Goal: Navigation & Orientation: Find specific page/section

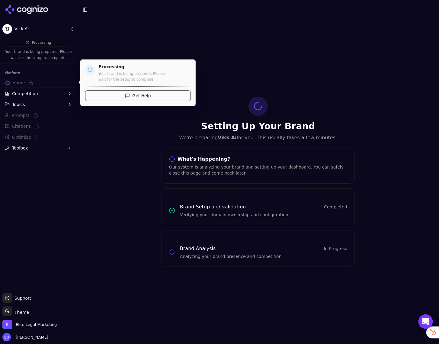
click at [13, 83] on span "Home" at bounding box center [18, 83] width 12 height 6
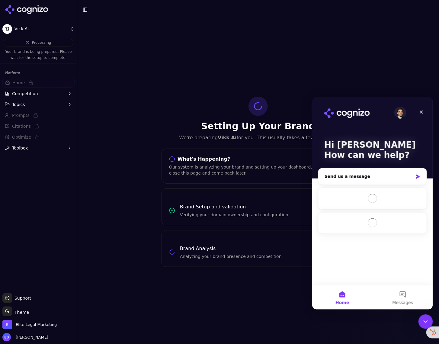
click at [141, 70] on div "Setting Up Your Brand We're preparing Vikk Ai for you. This usually takes a few…" at bounding box center [258, 181] width 362 height 325
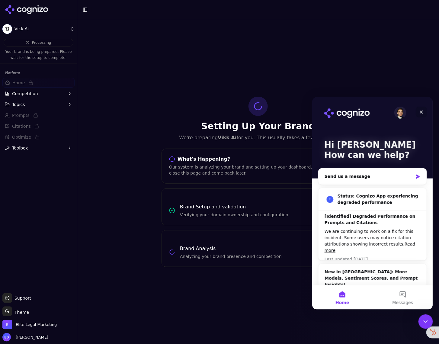
click at [424, 111] on icon "Close" at bounding box center [421, 111] width 5 height 5
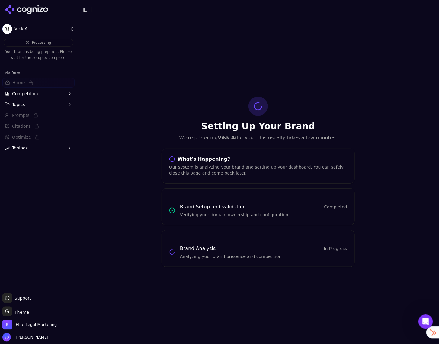
click at [386, 81] on div "Setting Up Your Brand We're preparing Vikk Ai for you. This usually takes a few…" at bounding box center [258, 181] width 362 height 325
click at [121, 39] on div "Setting Up Your Brand We're preparing Vikk Ai for you. This usually takes a few…" at bounding box center [258, 181] width 362 height 325
click at [86, 10] on button "Toggle Sidebar" at bounding box center [85, 9] width 8 height 8
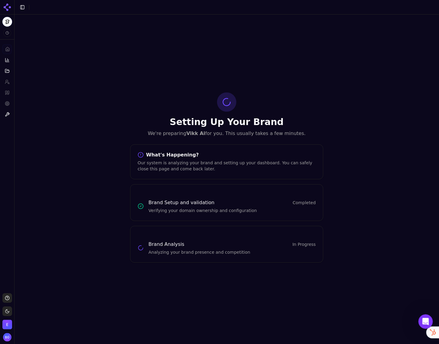
click at [24, 10] on button "Toggle Sidebar" at bounding box center [22, 7] width 8 height 8
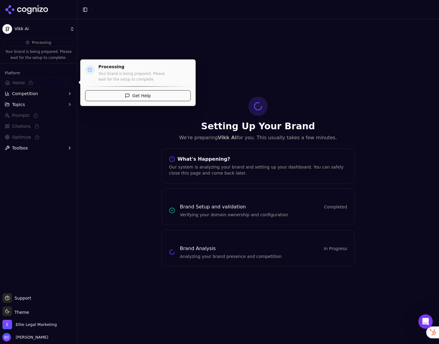
click at [19, 84] on span "Home" at bounding box center [18, 83] width 12 height 6
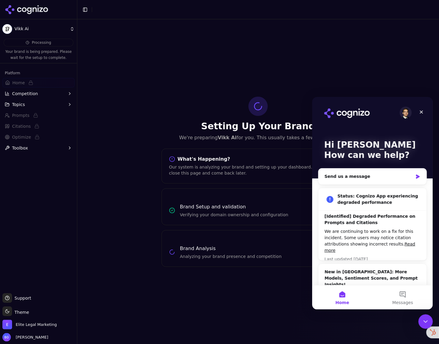
click at [13, 7] on icon at bounding box center [27, 9] width 44 height 9
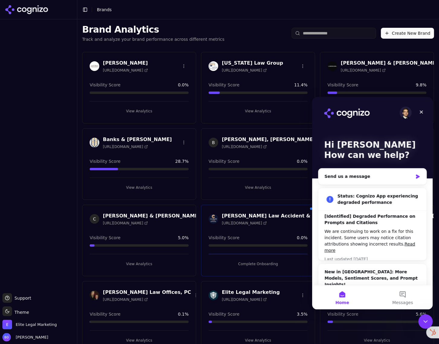
click at [12, 9] on html "Support Support Toggle theme Theme Elite Legal Marketing [PERSON_NAME] Toggle S…" at bounding box center [219, 172] width 439 height 344
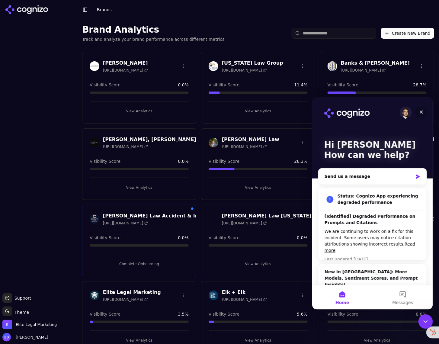
click at [422, 112] on icon "Close" at bounding box center [421, 111] width 3 height 3
